Goal: Task Accomplishment & Management: Use online tool/utility

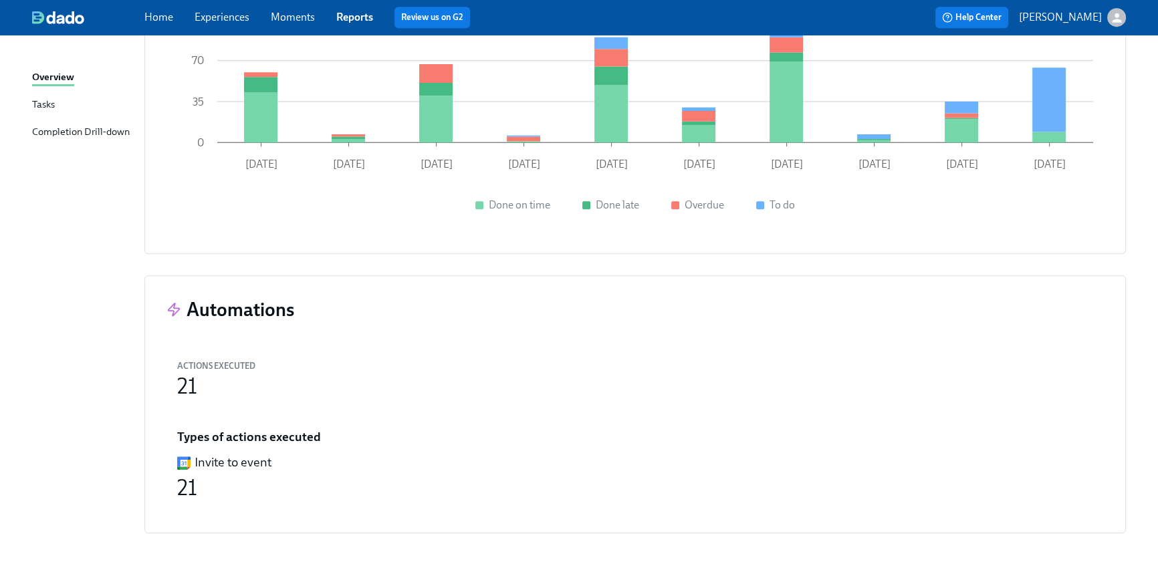
scroll to position [1377, 0]
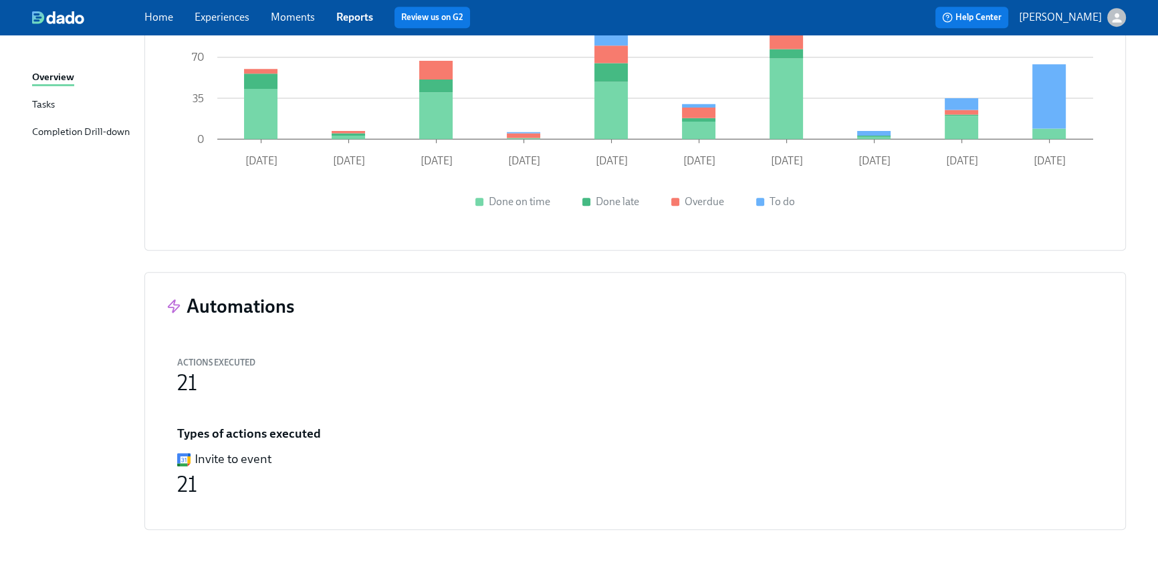
click at [153, 29] on div "Home Experiences Moments Reports Review us on G2 Help Center [PERSON_NAME]" at bounding box center [579, 17] width 1158 height 35
click at [154, 18] on link "Home" at bounding box center [158, 17] width 29 height 13
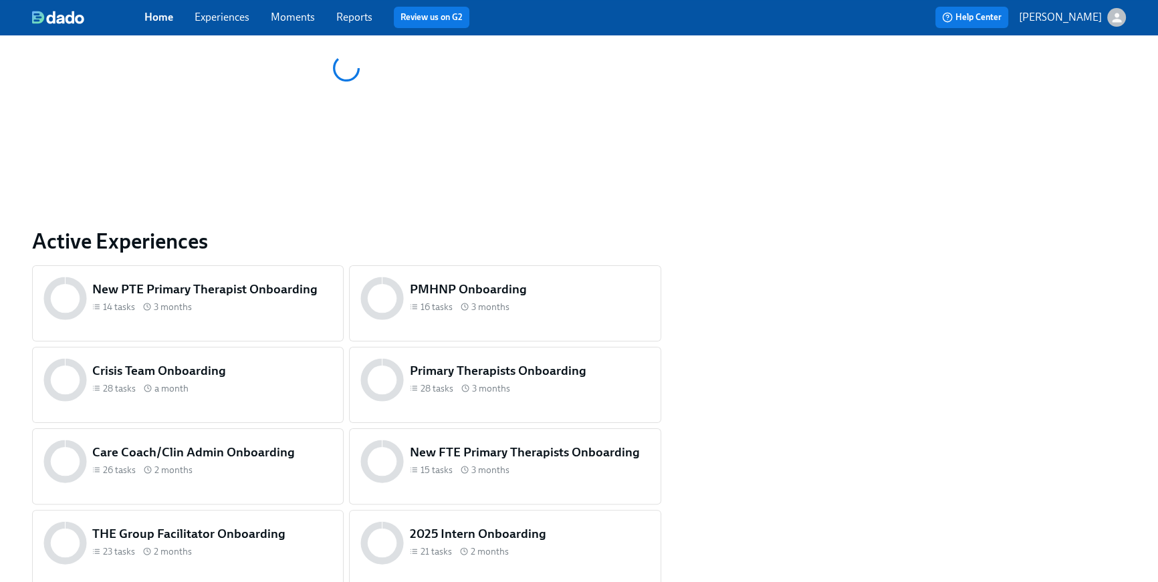
scroll to position [641, 0]
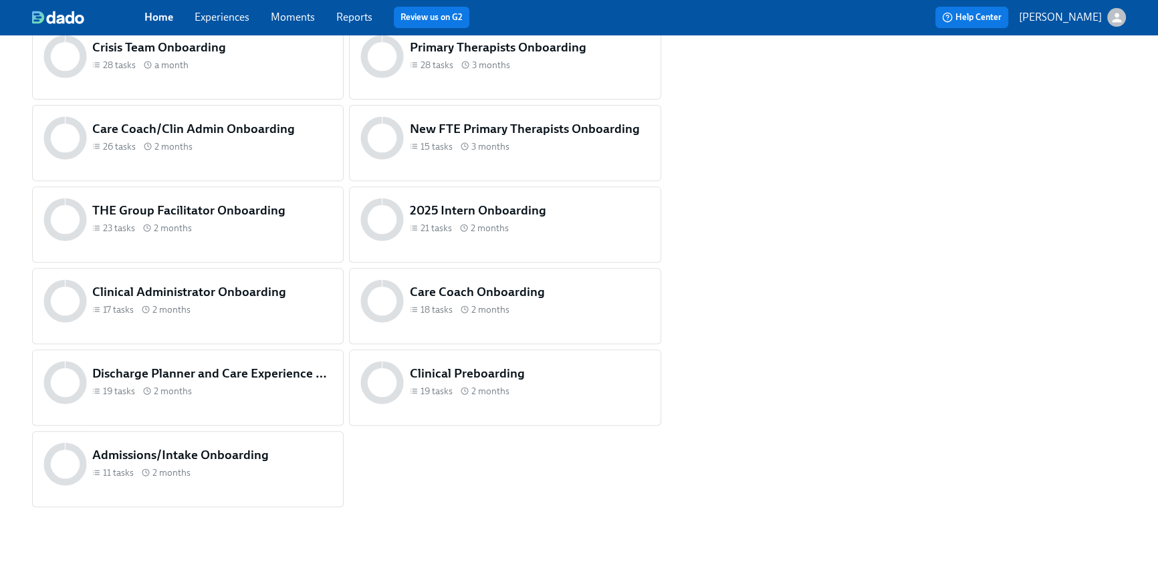
click at [307, 298] on h5 "Clinical Administrator Onboarding" at bounding box center [212, 291] width 240 height 17
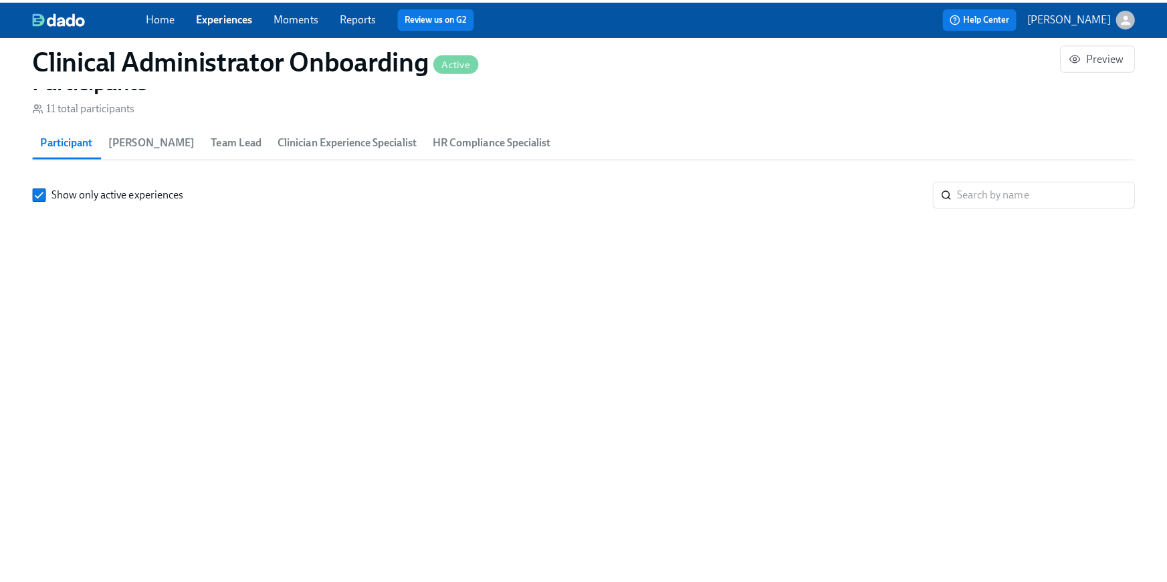
scroll to position [0, 5488]
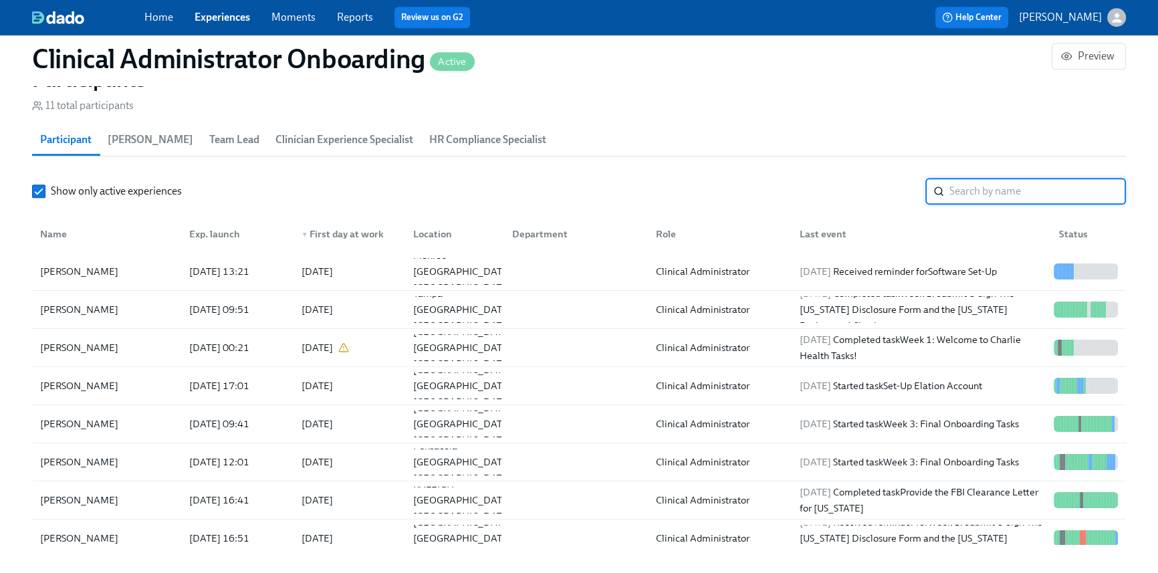
click at [957, 200] on input "search" at bounding box center [1037, 191] width 177 height 27
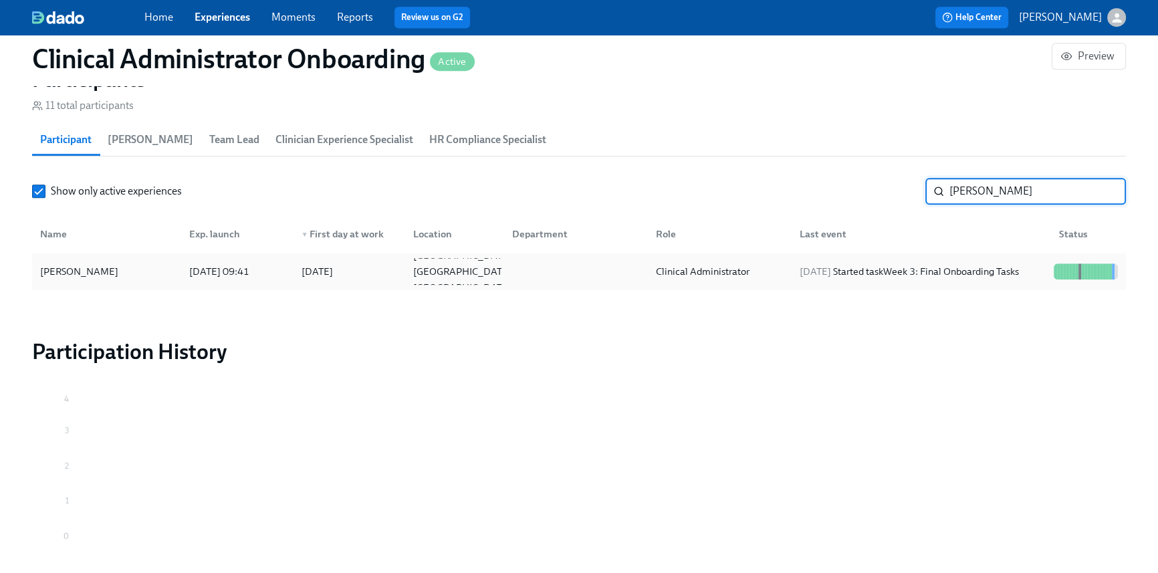
type input "[PERSON_NAME]"
click at [933, 267] on div "[DATE] Started task Week 3: Final Onboarding Tasks" at bounding box center [909, 271] width 230 height 16
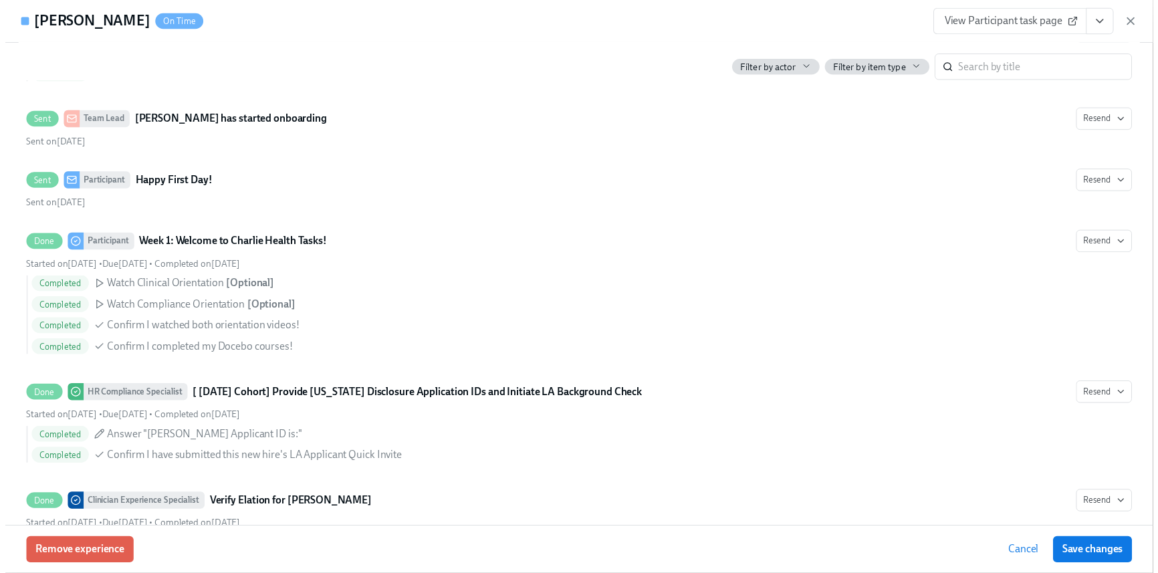
scroll to position [560, 0]
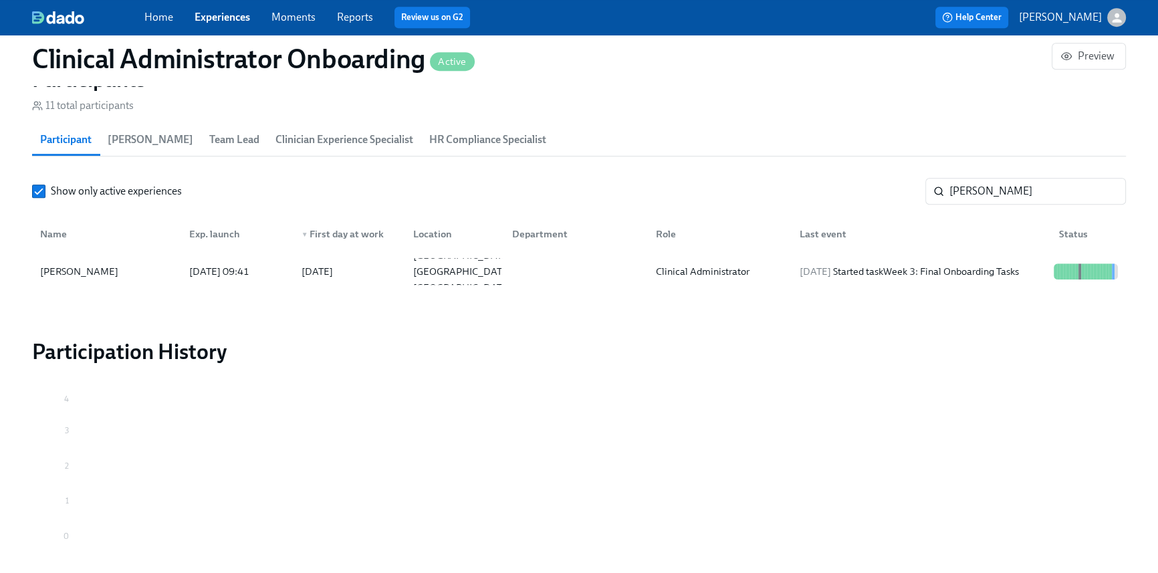
click at [150, 11] on link "Home" at bounding box center [158, 17] width 29 height 13
click at [151, 18] on link "Home" at bounding box center [158, 17] width 29 height 13
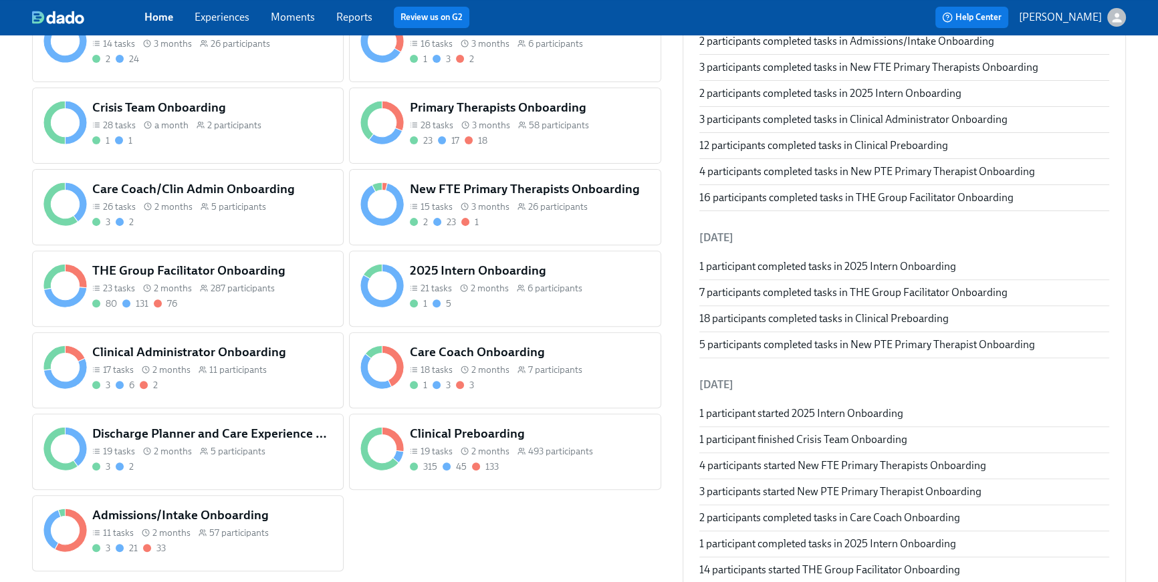
scroll to position [587, 0]
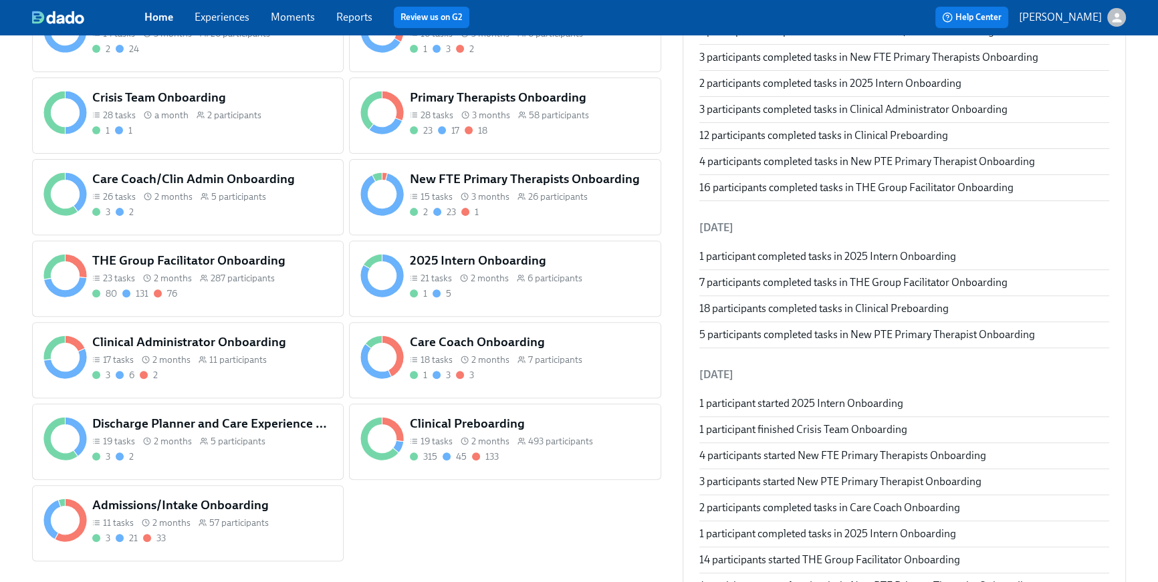
click at [521, 437] on icon at bounding box center [522, 441] width 8 height 8
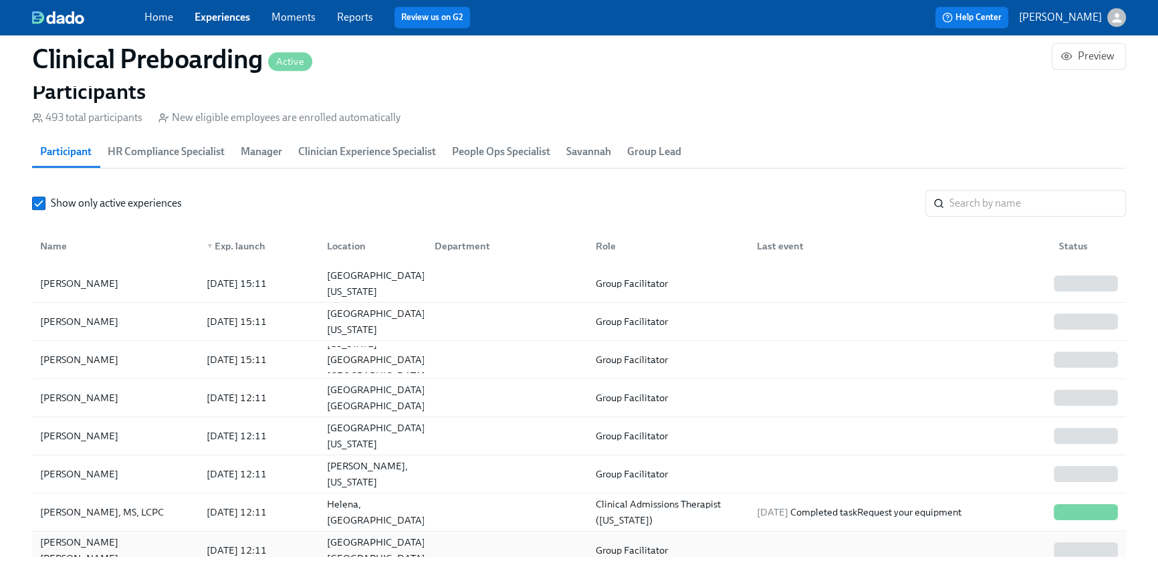
scroll to position [1565, 0]
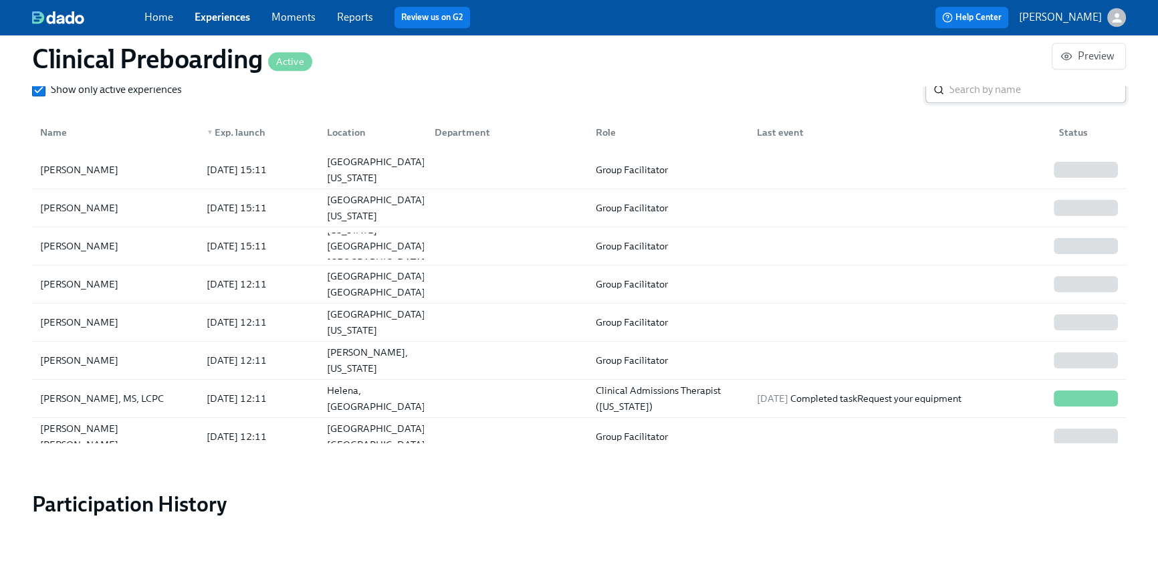
click at [974, 92] on input "search" at bounding box center [1037, 89] width 177 height 27
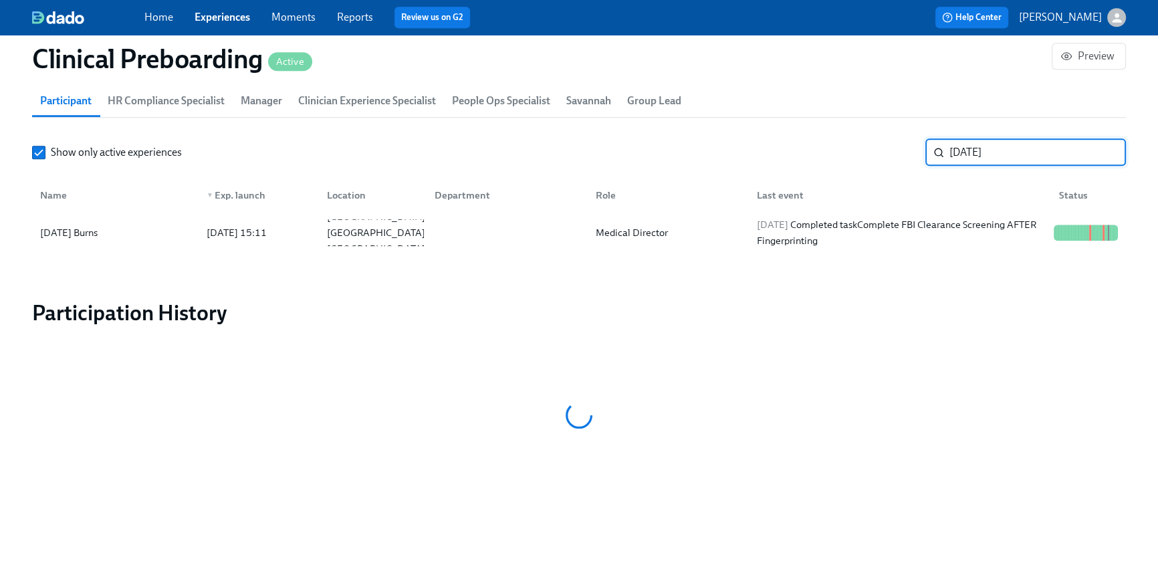
scroll to position [1523, 0]
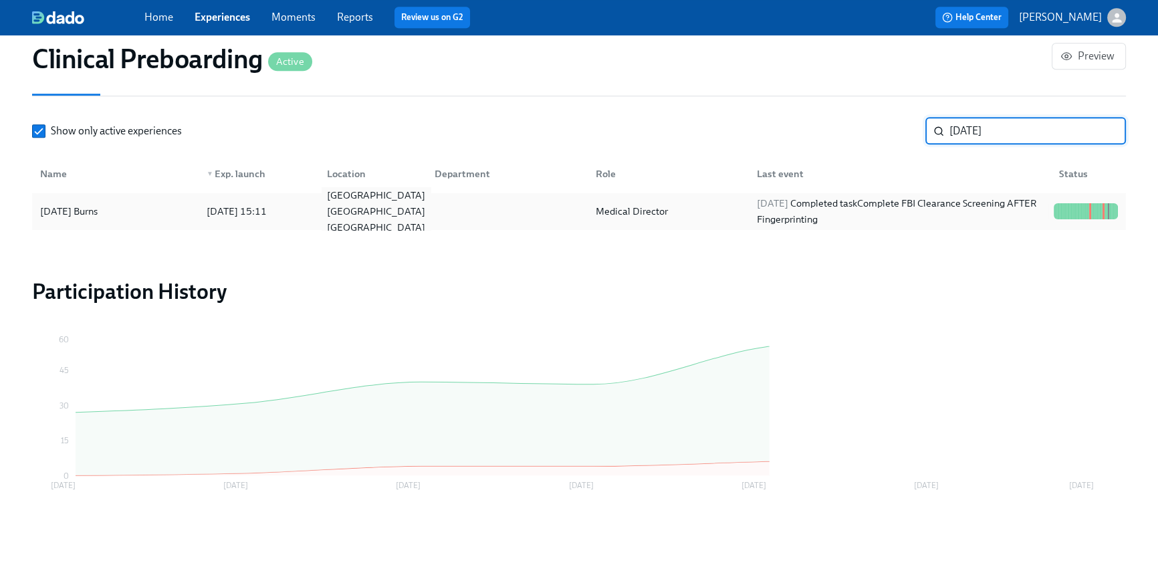
type input "[DATE]"
click at [405, 209] on div "[GEOGRAPHIC_DATA] [GEOGRAPHIC_DATA] [GEOGRAPHIC_DATA]" at bounding box center [369, 211] width 107 height 27
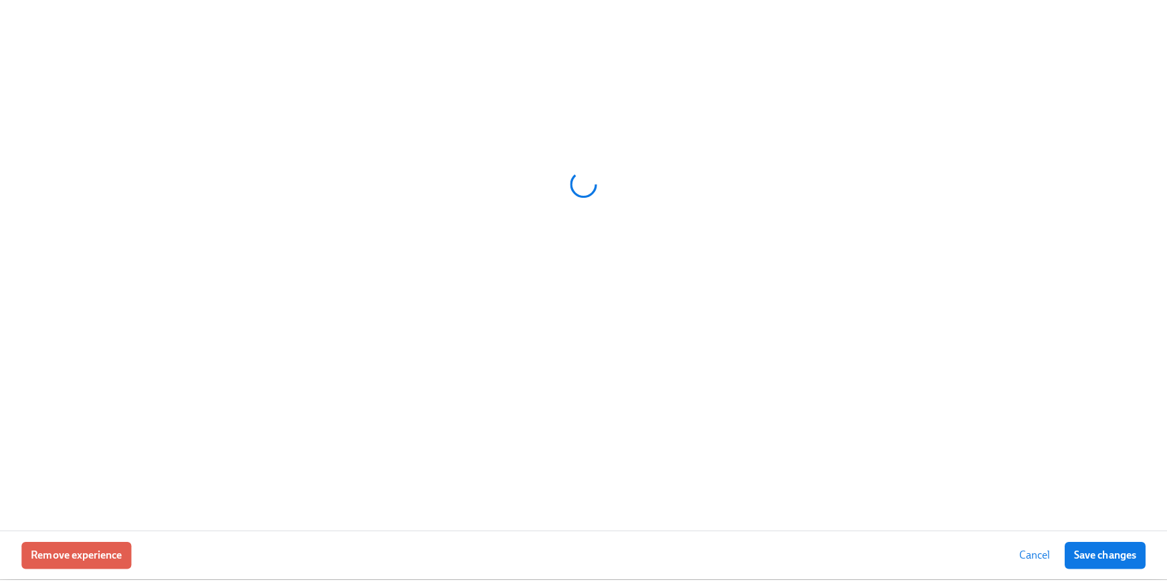
scroll to position [1514, 0]
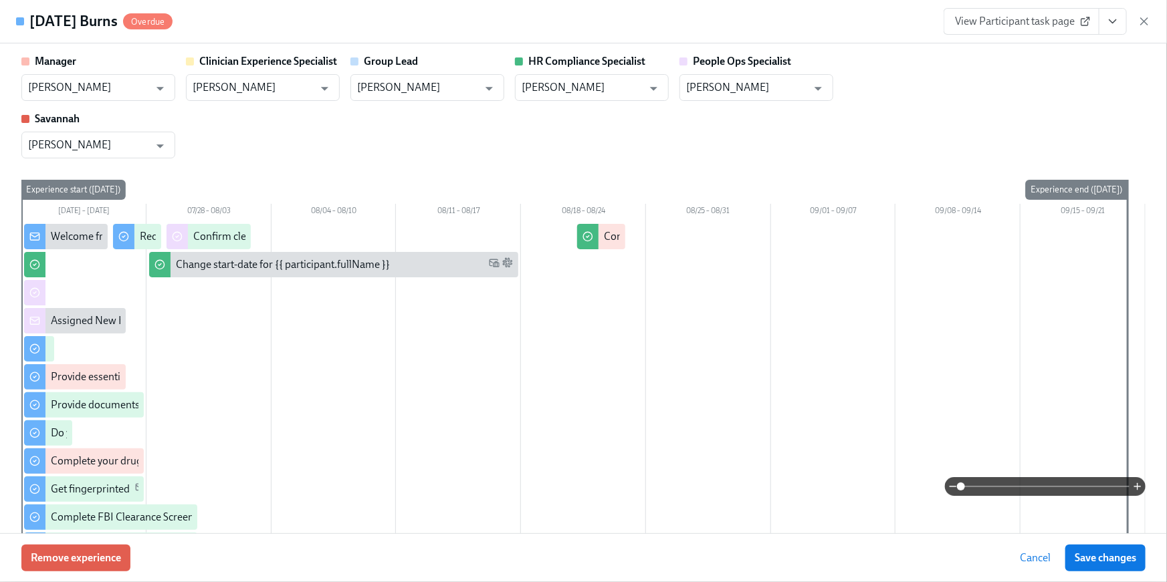
click at [1110, 25] on icon "View task page" at bounding box center [1112, 21] width 13 height 13
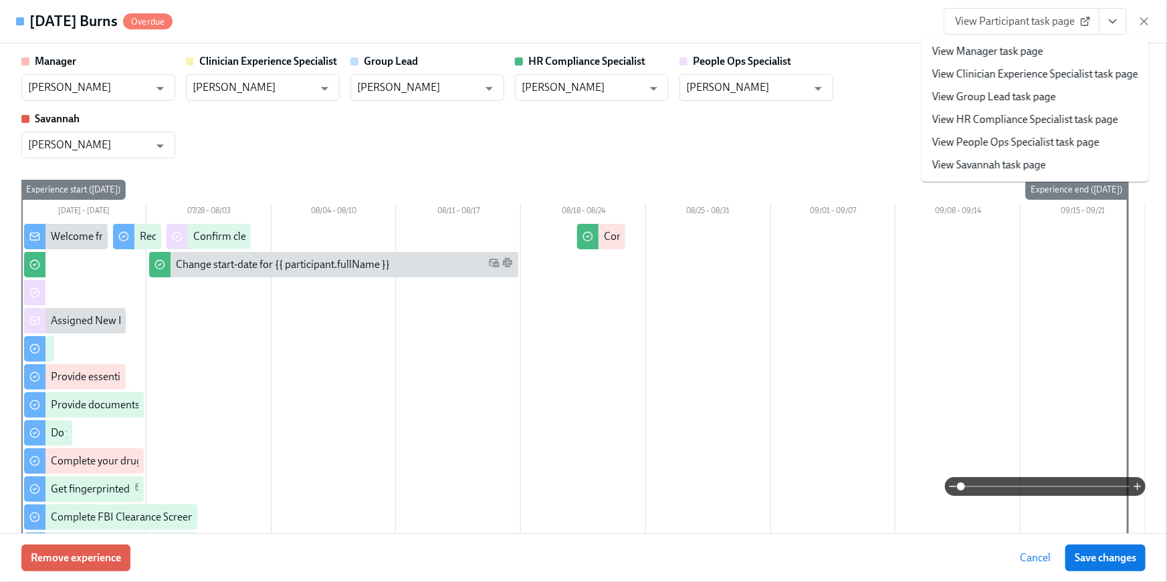
click at [1042, 128] on li "View HR Compliance Specialist task page" at bounding box center [1034, 119] width 227 height 23
click at [1032, 122] on link "View HR Compliance Specialist task page" at bounding box center [1025, 119] width 186 height 15
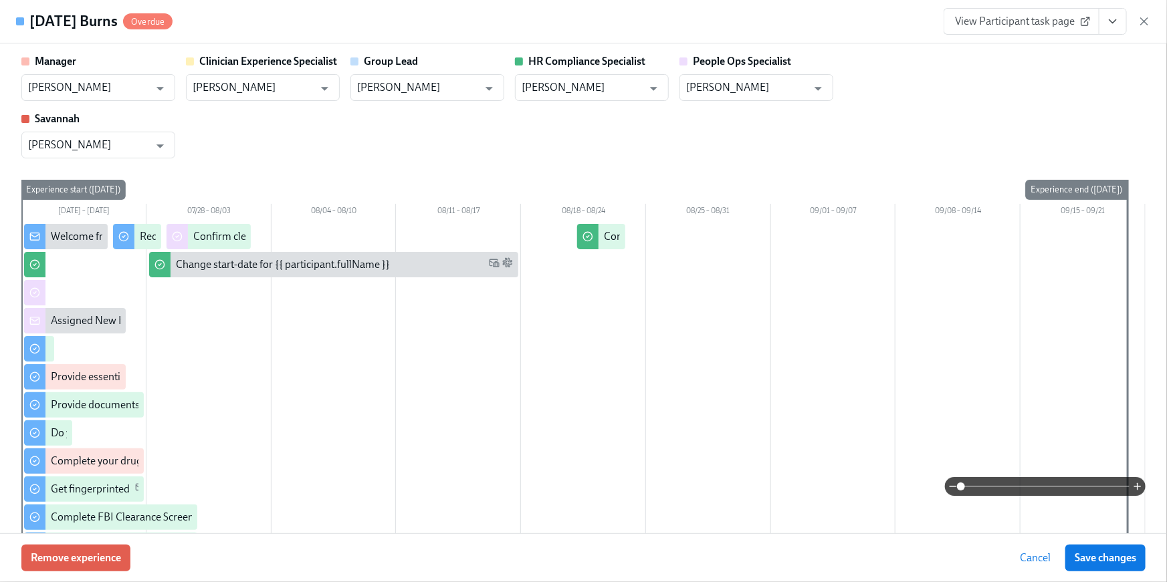
scroll to position [0, 17277]
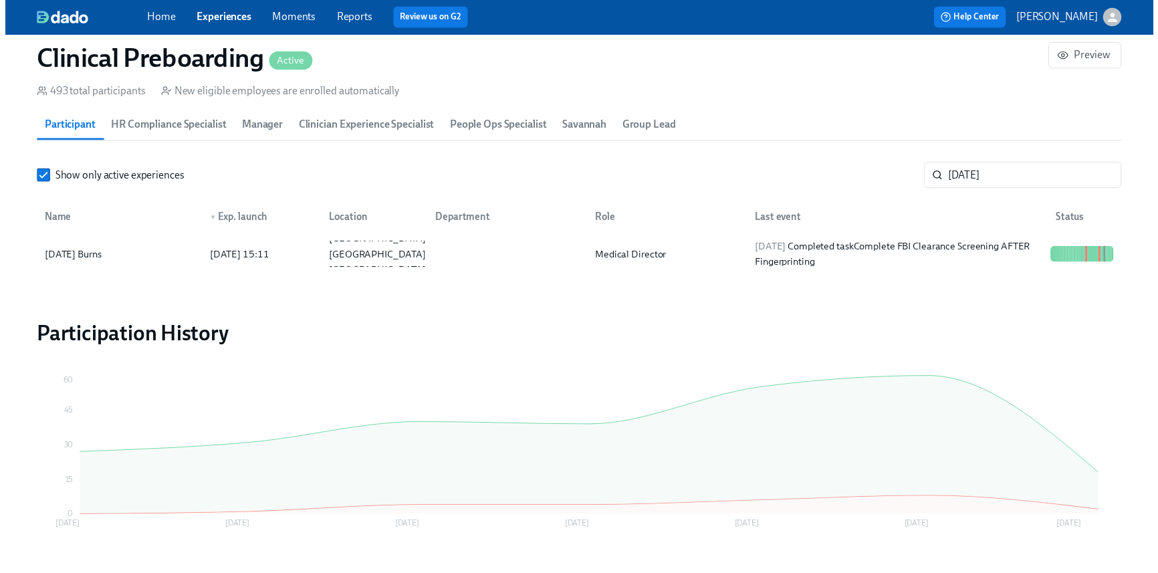
scroll to position [0, 17267]
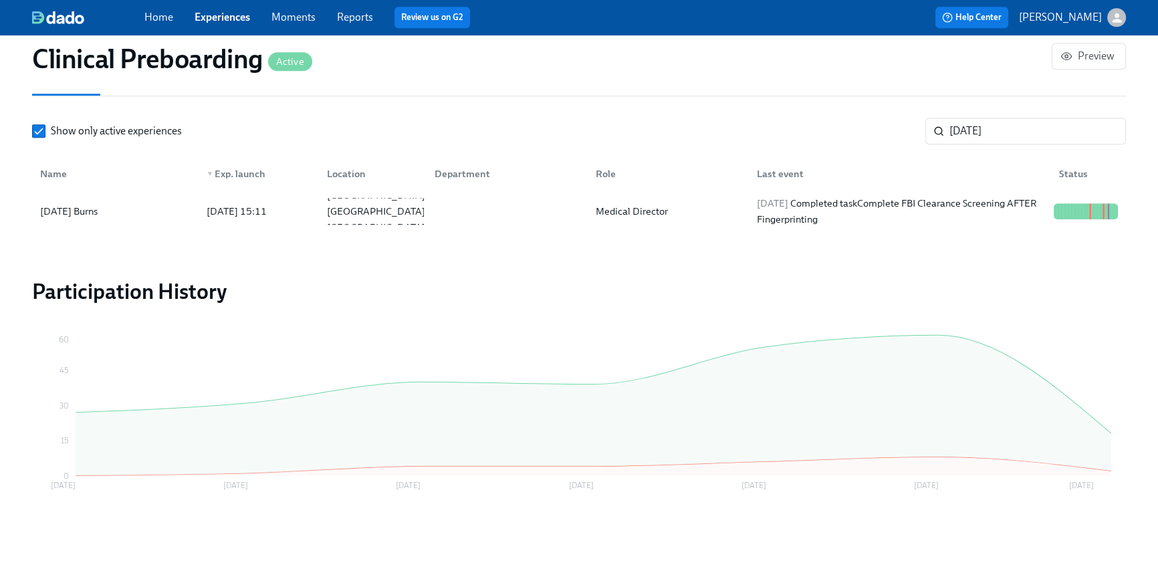
click at [147, 17] on link "Home" at bounding box center [158, 17] width 29 height 13
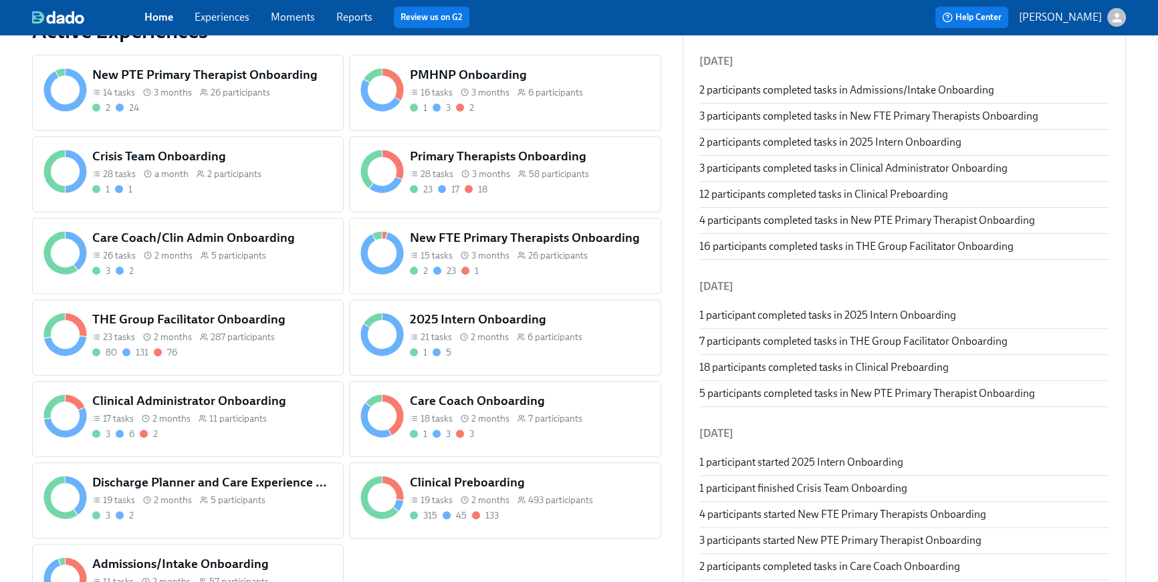
scroll to position [522, 0]
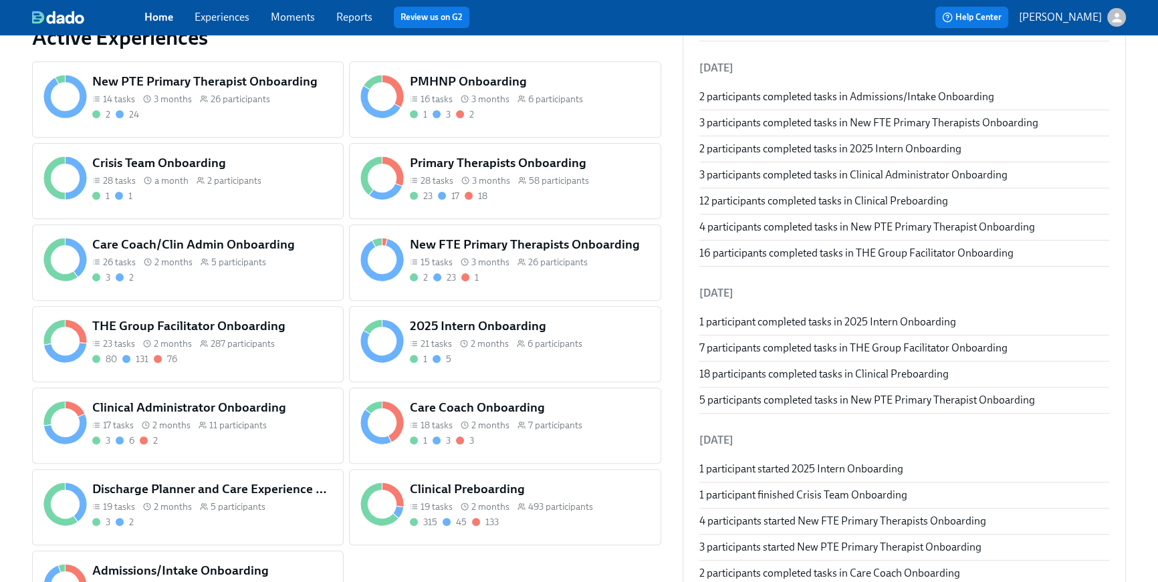
click at [533, 102] on span "6 participants" at bounding box center [555, 99] width 55 height 13
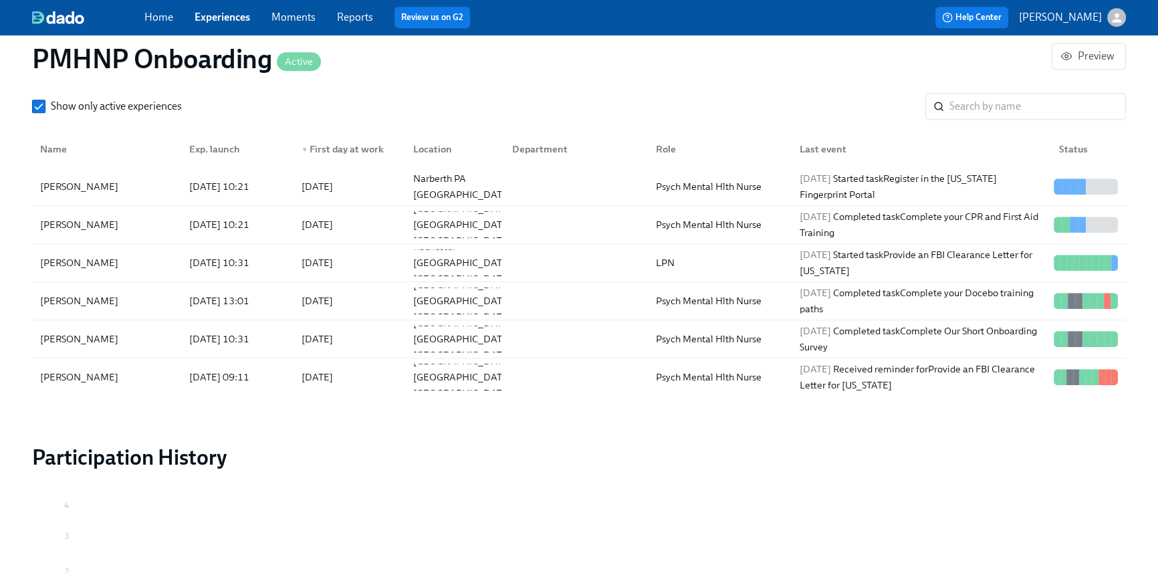
click at [167, 21] on link "Home" at bounding box center [158, 17] width 29 height 13
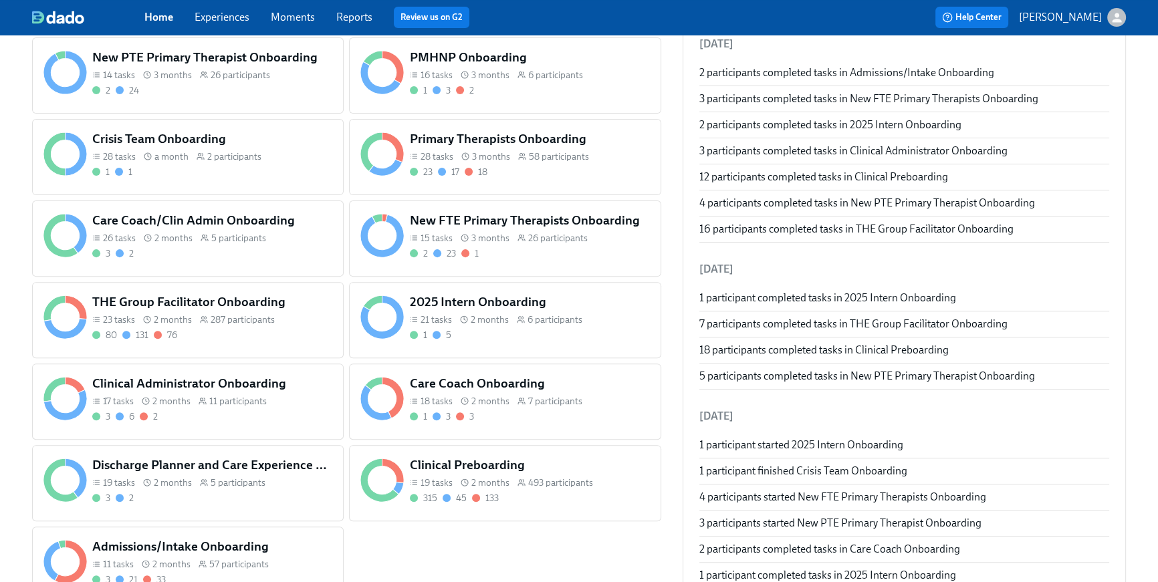
scroll to position [521, 0]
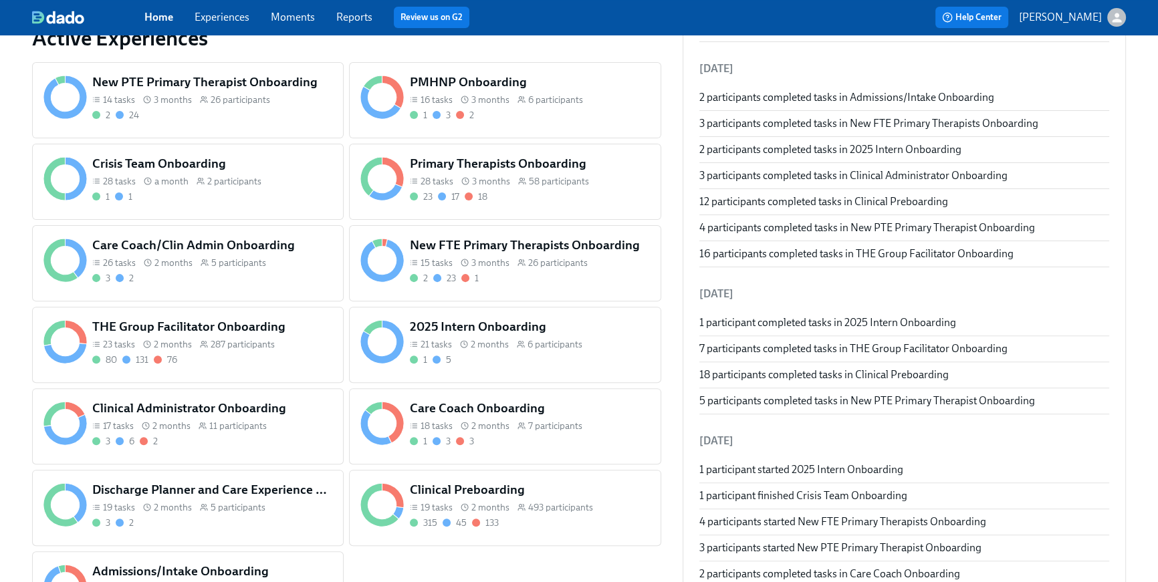
click at [556, 285] on div "New FTE Primary Therapists Onboarding 15 tasks 3 months 26 participants 2 23 1" at bounding box center [529, 260] width 245 height 53
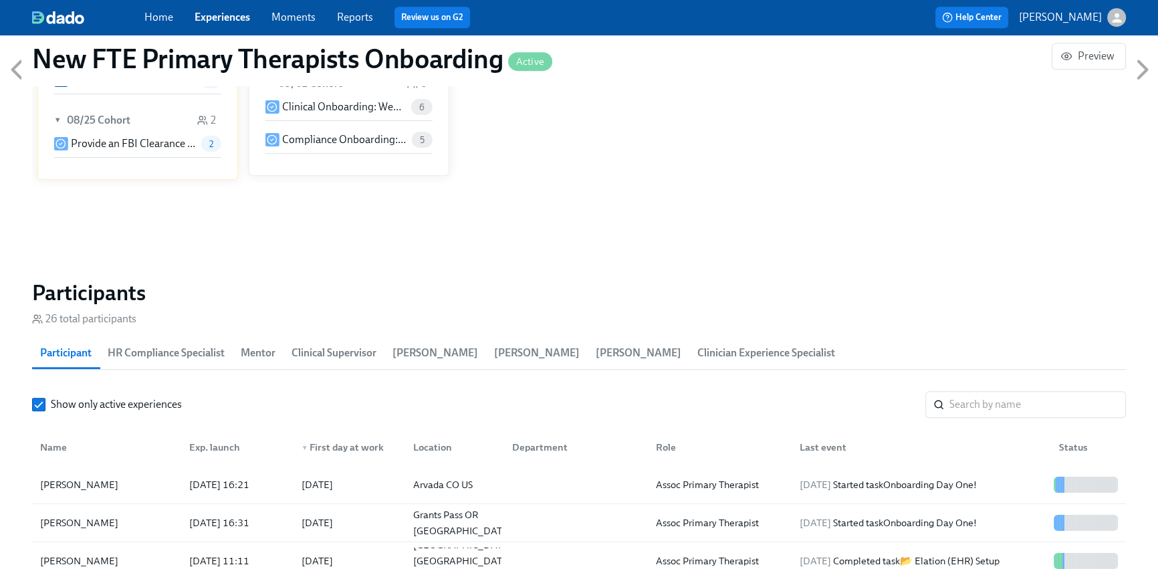
scroll to position [1018, 0]
click at [148, 22] on link "Home" at bounding box center [158, 17] width 29 height 13
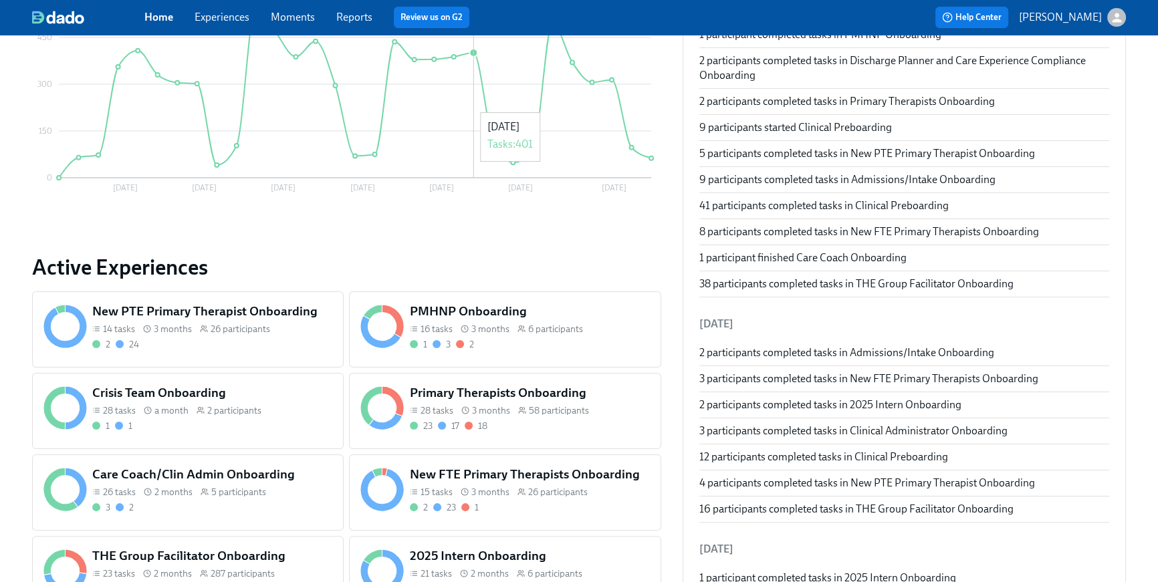
scroll to position [496, 0]
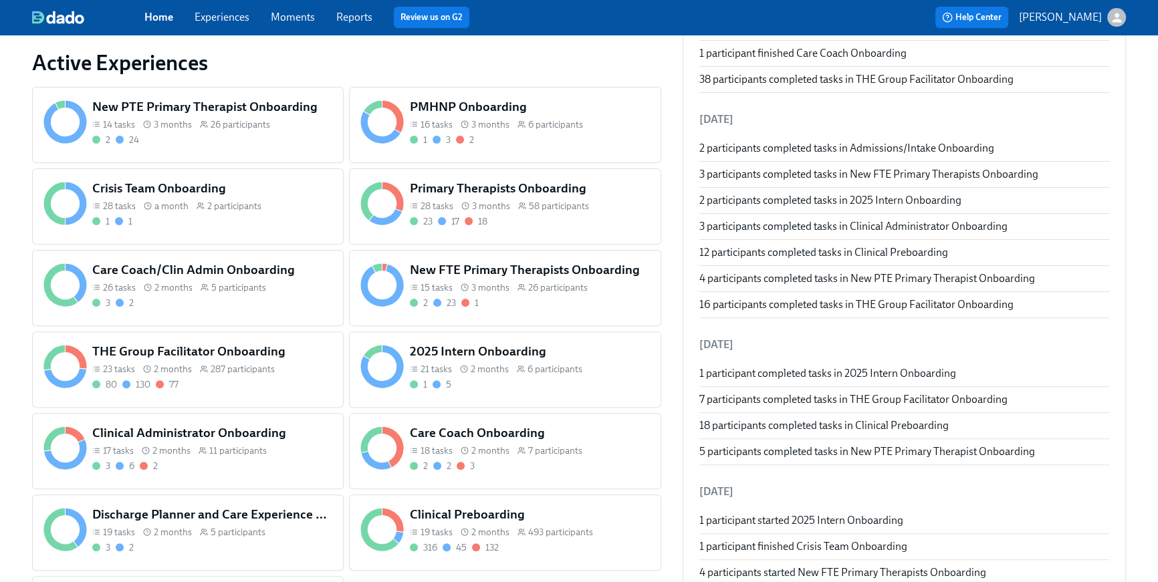
click at [481, 127] on span "3 months" at bounding box center [490, 124] width 38 height 13
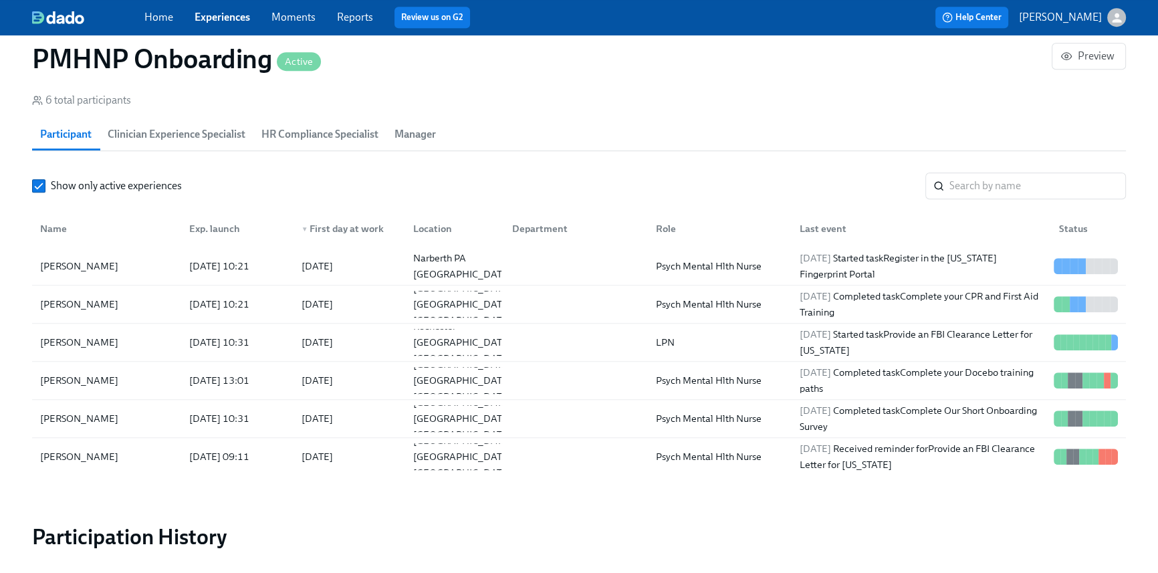
scroll to position [1250, 0]
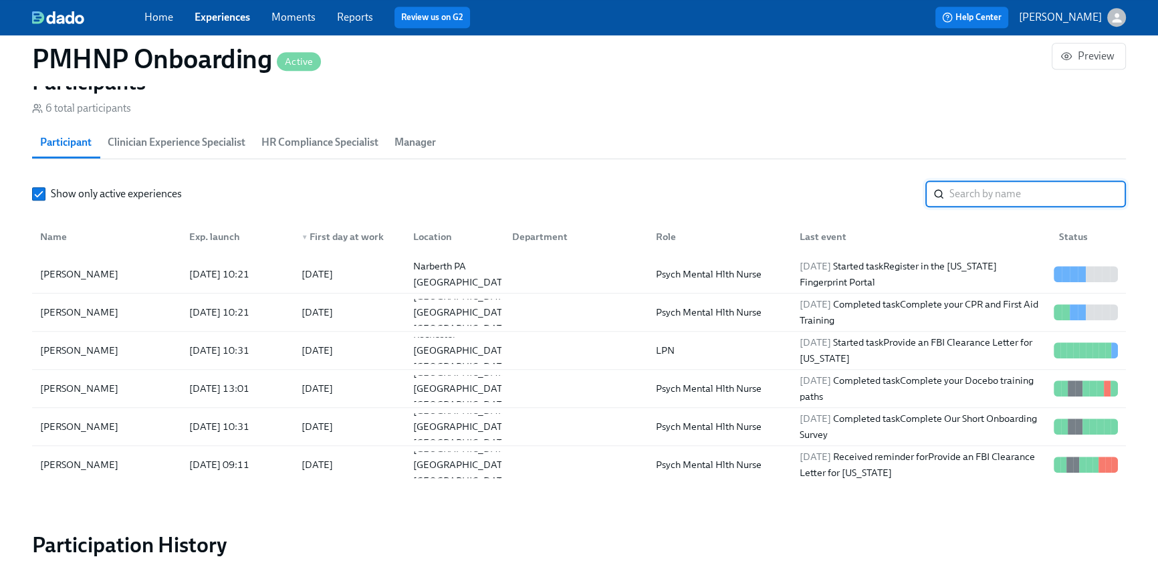
click at [971, 185] on input "search" at bounding box center [1037, 194] width 177 height 27
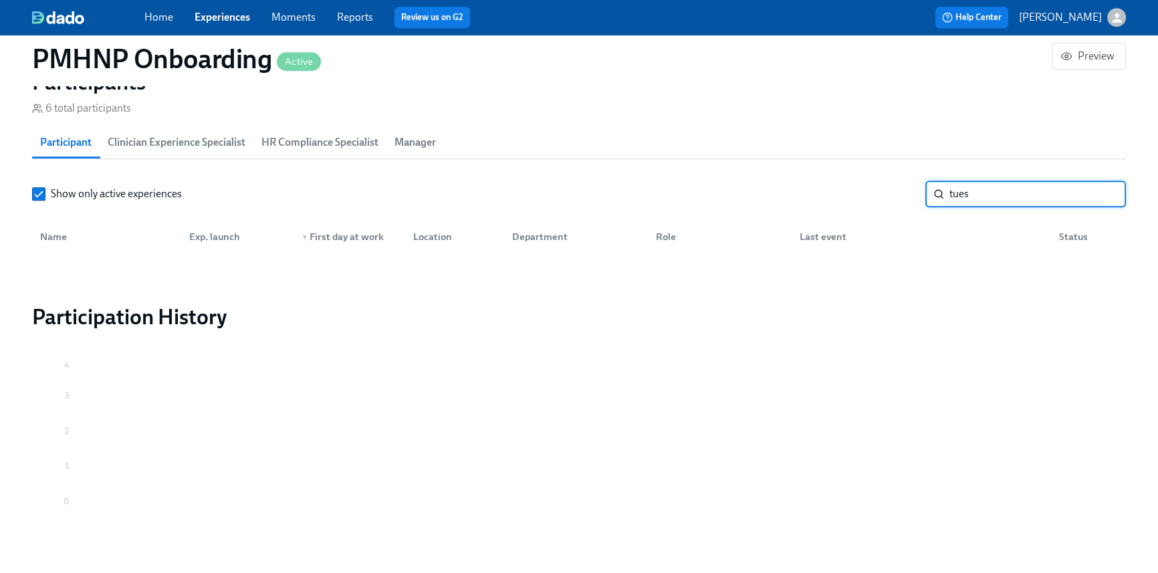
type input "tues"
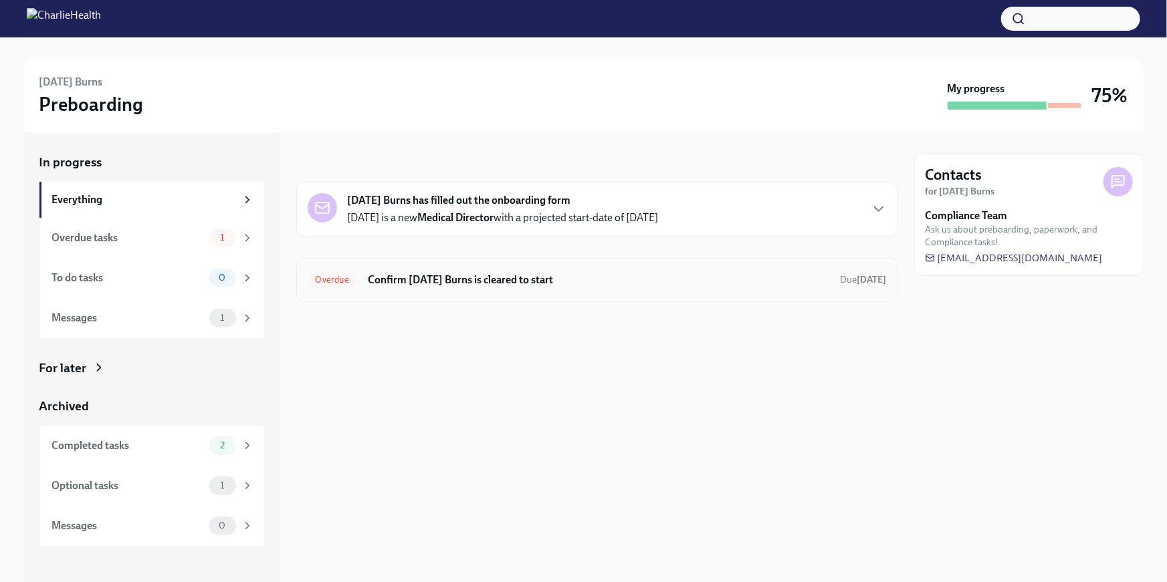
click at [473, 278] on h6 "Confirm [DATE] Burns is cleared to start" at bounding box center [599, 280] width 462 height 15
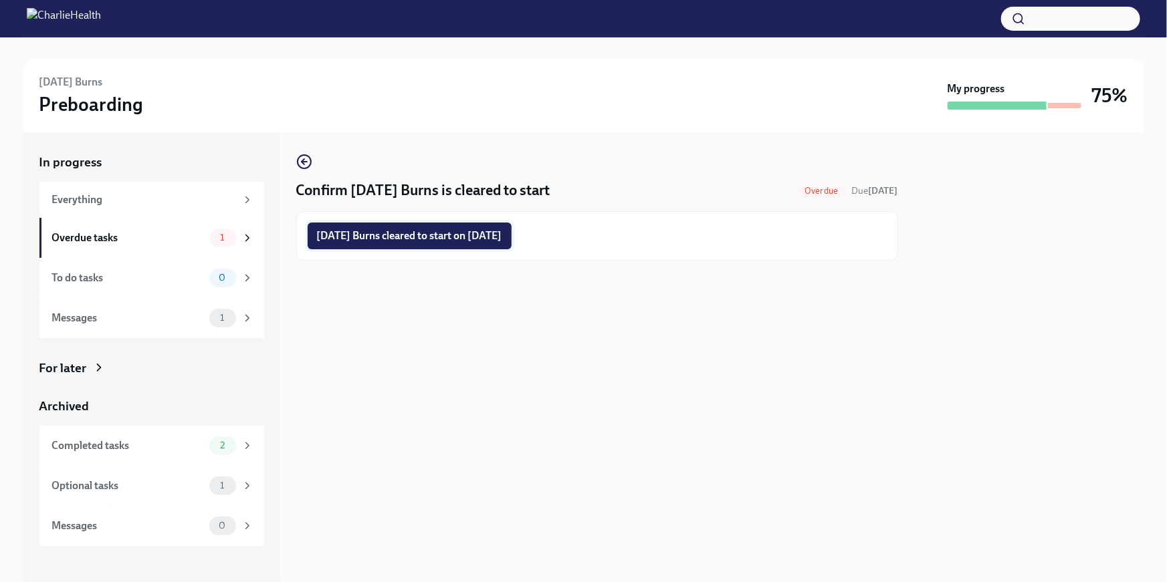
click at [485, 243] on button "Tuesday Burns cleared to start on 08/25/2025" at bounding box center [410, 236] width 204 height 27
